Goal: Task Accomplishment & Management: Use online tool/utility

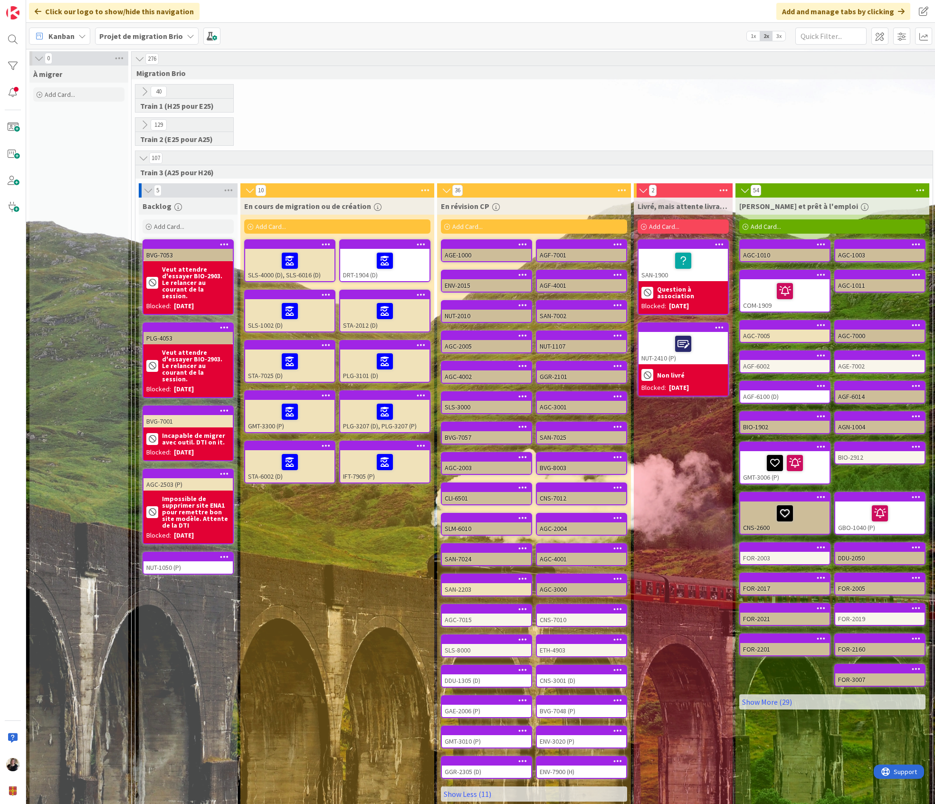
scroll to position [28, 44]
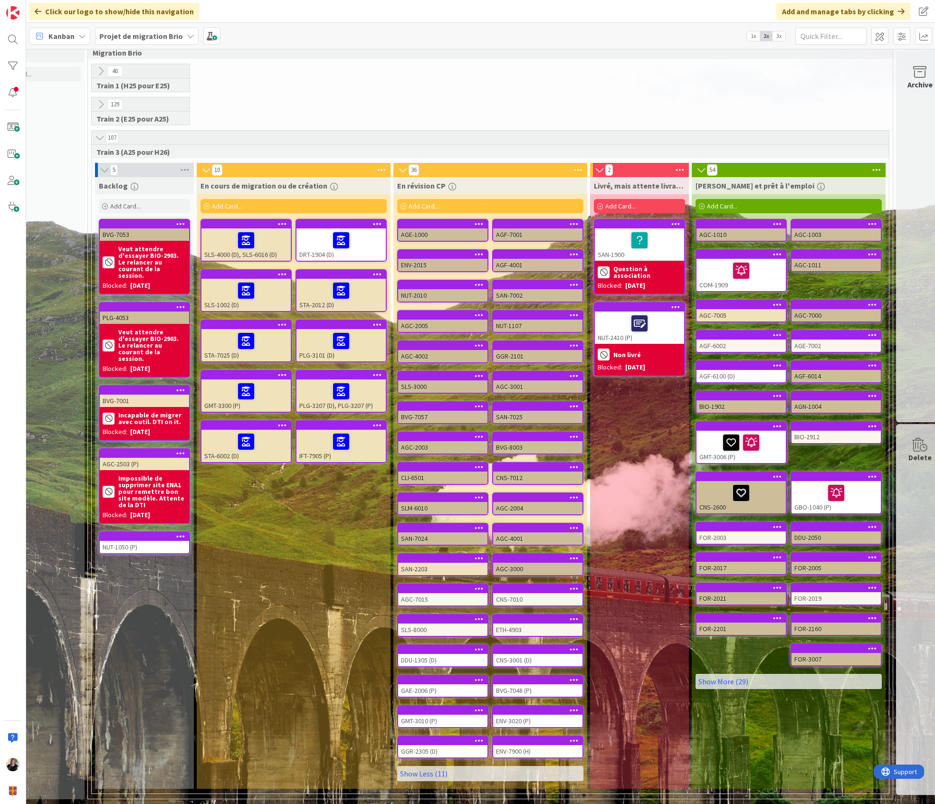
click at [477, 251] on icon at bounding box center [478, 254] width 9 height 7
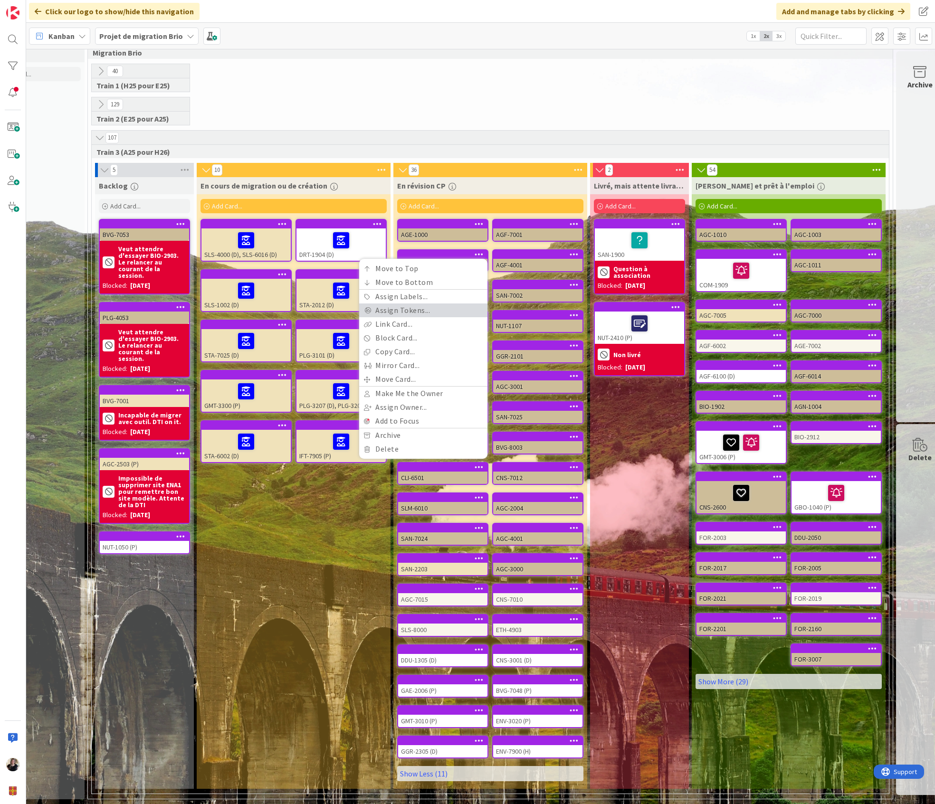
click at [427, 303] on link "Assign Tokens..." at bounding box center [423, 310] width 128 height 14
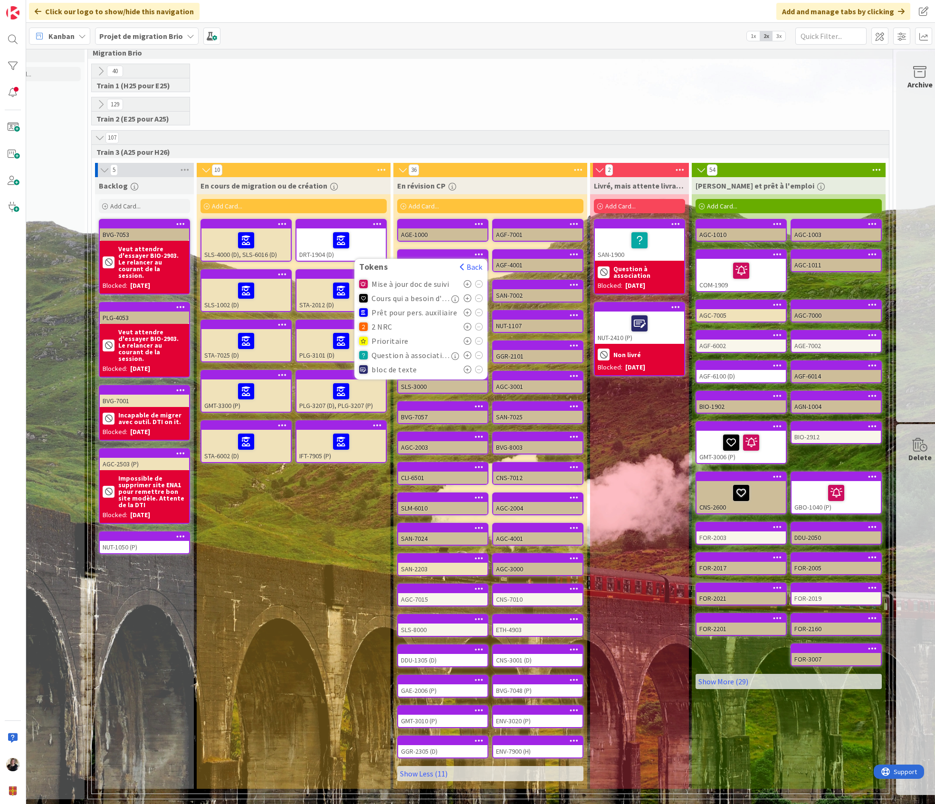
click at [464, 280] on icon at bounding box center [467, 284] width 8 height 8
click at [465, 294] on icon at bounding box center [467, 298] width 8 height 8
click at [467, 280] on icon at bounding box center [467, 284] width 8 height 8
click at [468, 294] on icon at bounding box center [467, 298] width 8 height 8
click at [443, 251] on div at bounding box center [444, 254] width 85 height 7
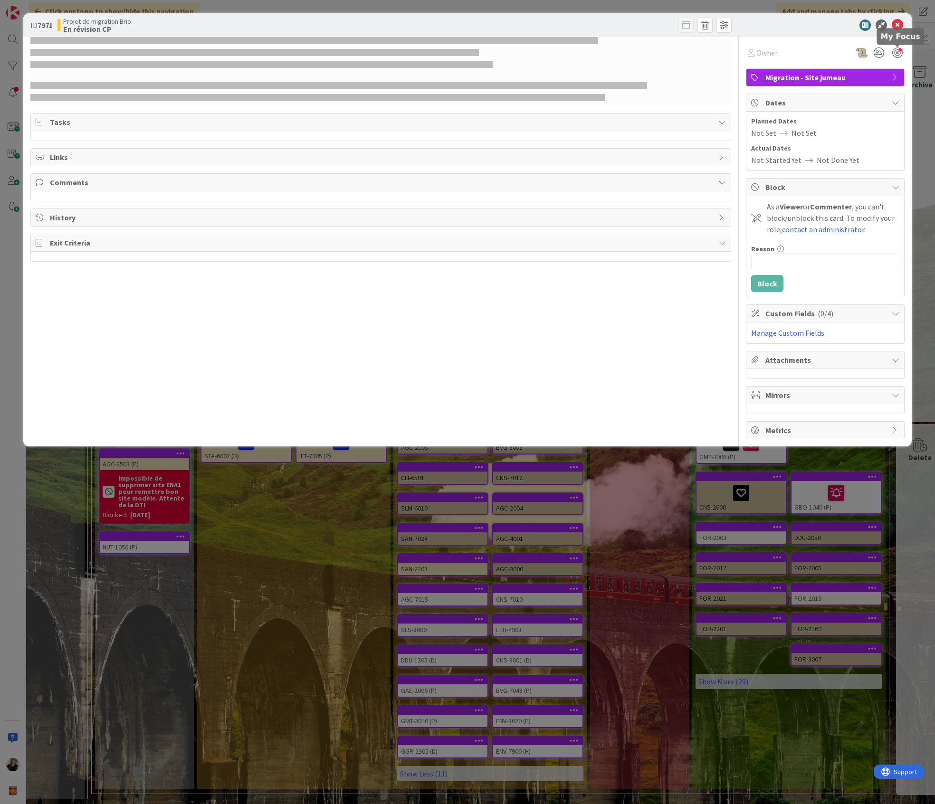
click at [902, 56] on div at bounding box center [897, 52] width 10 height 10
click at [897, 52] on div at bounding box center [897, 52] width 10 height 10
click at [877, 52] on icon at bounding box center [878, 52] width 17 height 17
click at [866, 86] on icon at bounding box center [867, 89] width 8 height 8
click at [898, 22] on icon at bounding box center [896, 24] width 11 height 11
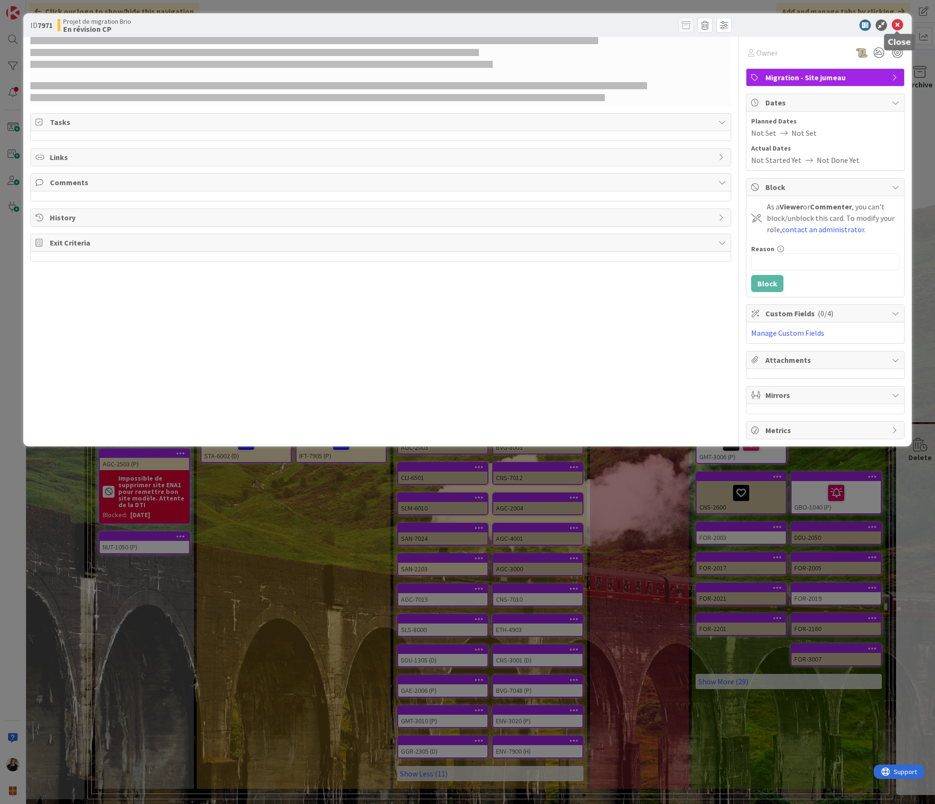
click at [897, 26] on icon at bounding box center [896, 24] width 11 height 11
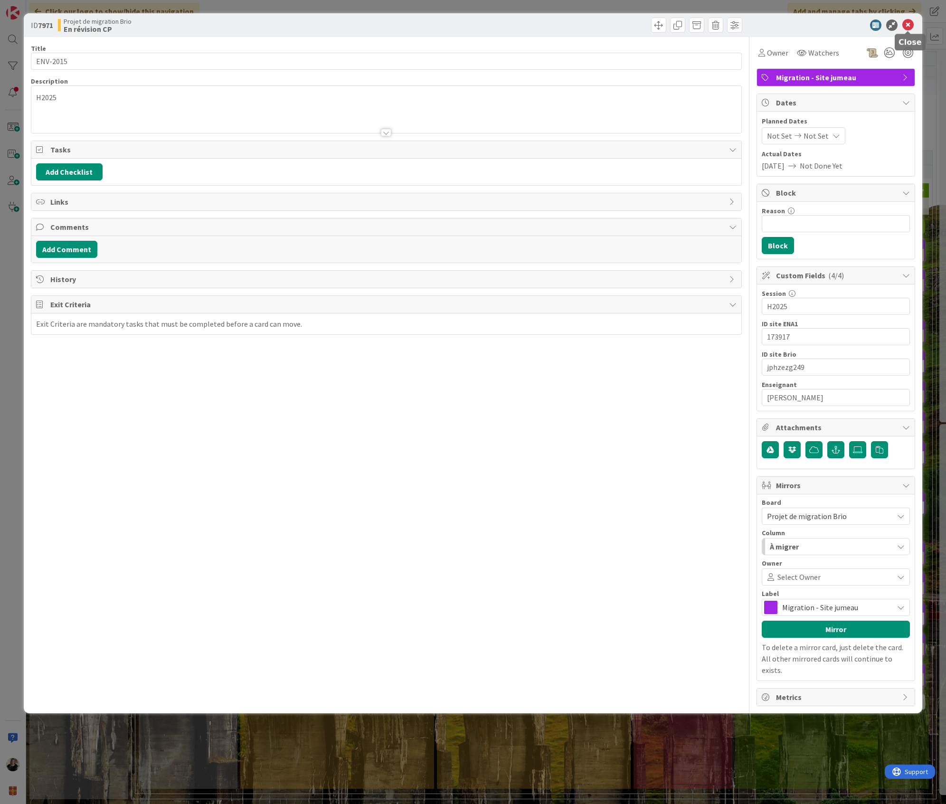
click at [909, 26] on icon at bounding box center [907, 24] width 11 height 11
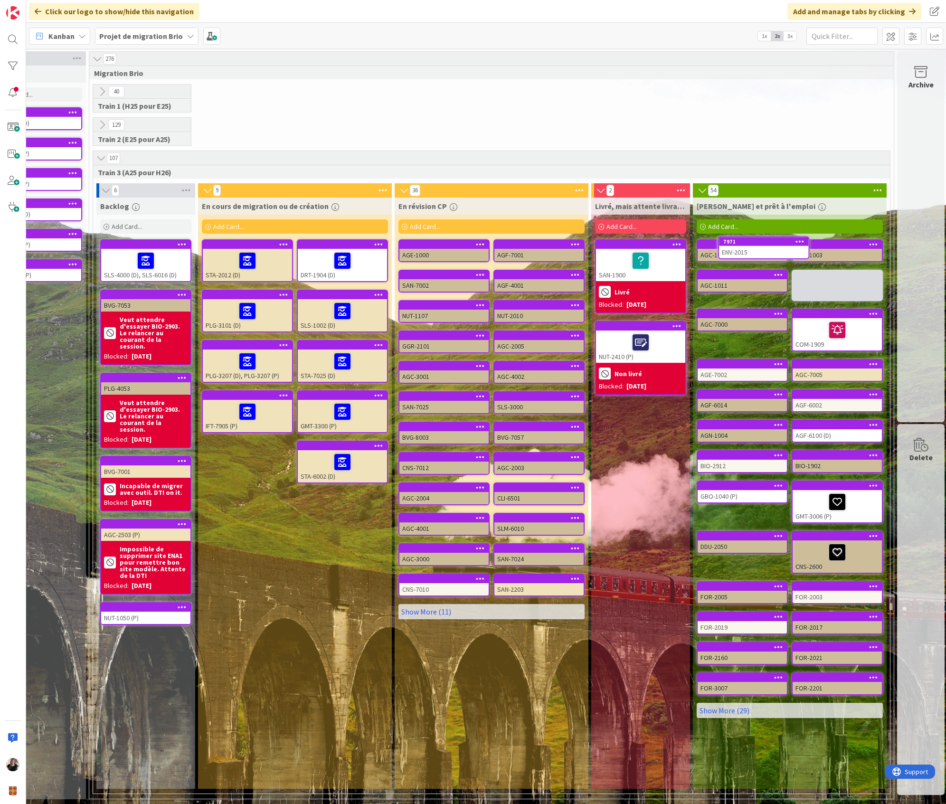
scroll to position [0, 47]
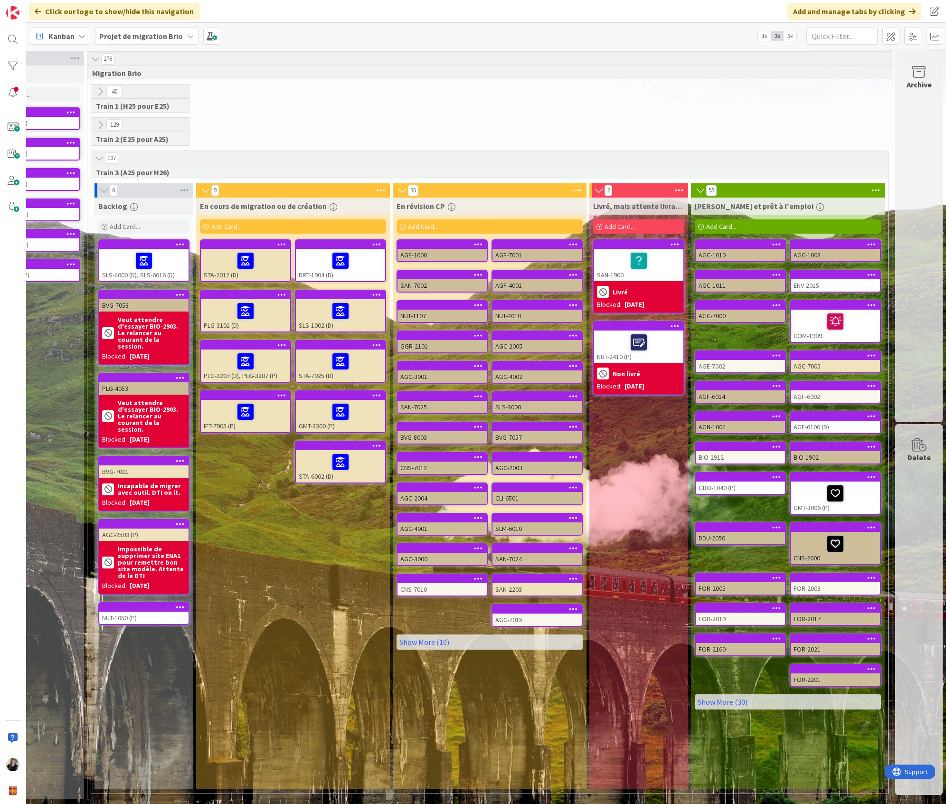
click at [870, 272] on icon at bounding box center [871, 274] width 9 height 7
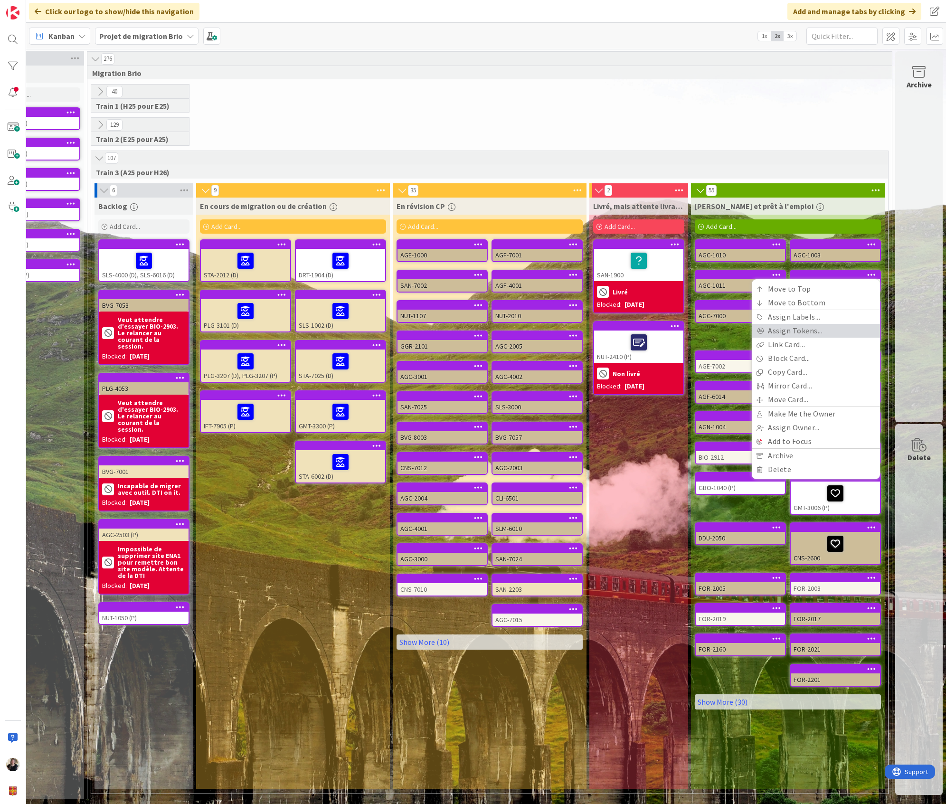
click at [803, 325] on link "Assign Tokens..." at bounding box center [816, 331] width 128 height 14
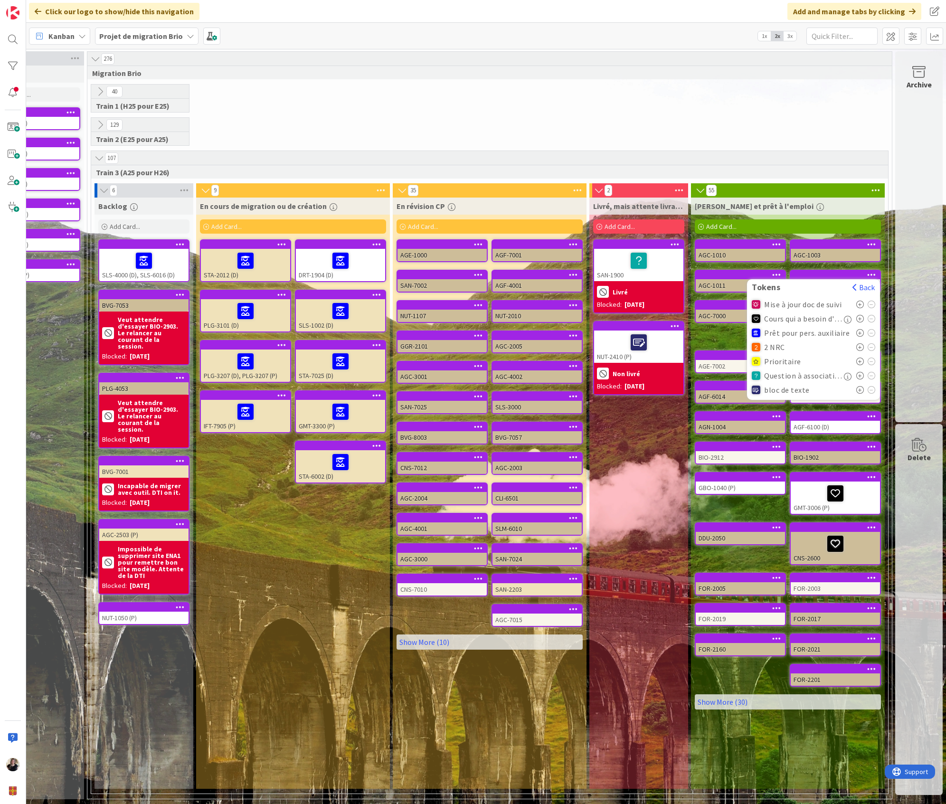
click at [856, 302] on icon at bounding box center [860, 305] width 8 height 8
click at [858, 316] on icon at bounding box center [860, 319] width 8 height 8
click at [894, 242] on div "Archive Delete" at bounding box center [919, 427] width 50 height 753
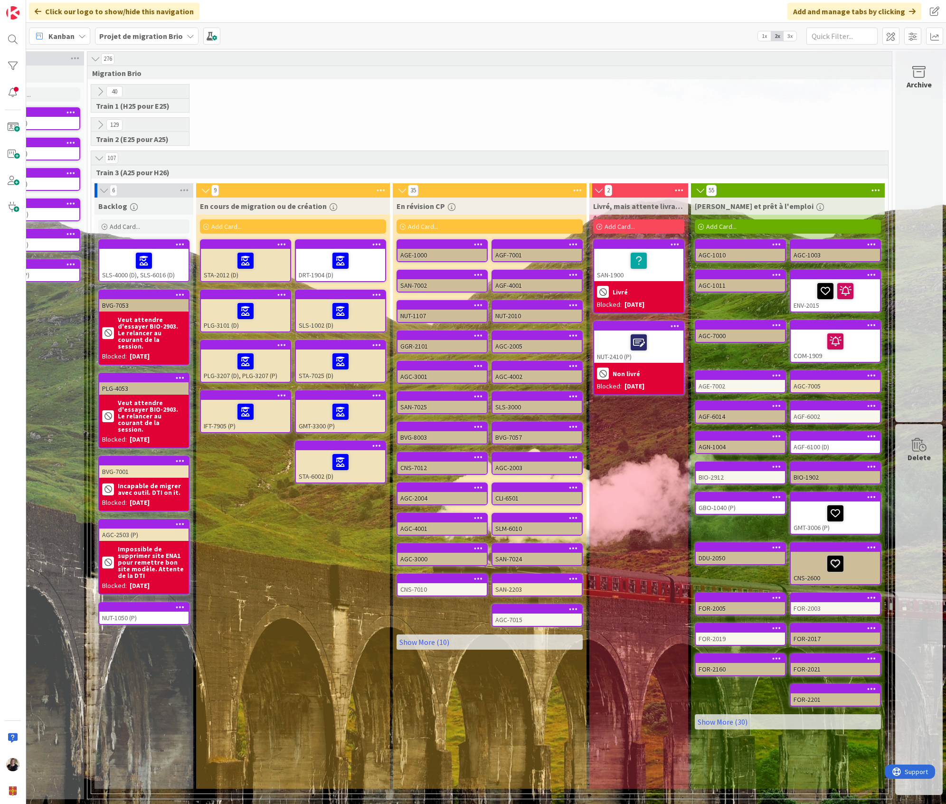
click at [855, 281] on div at bounding box center [835, 291] width 84 height 20
